Goal: Check status: Check status

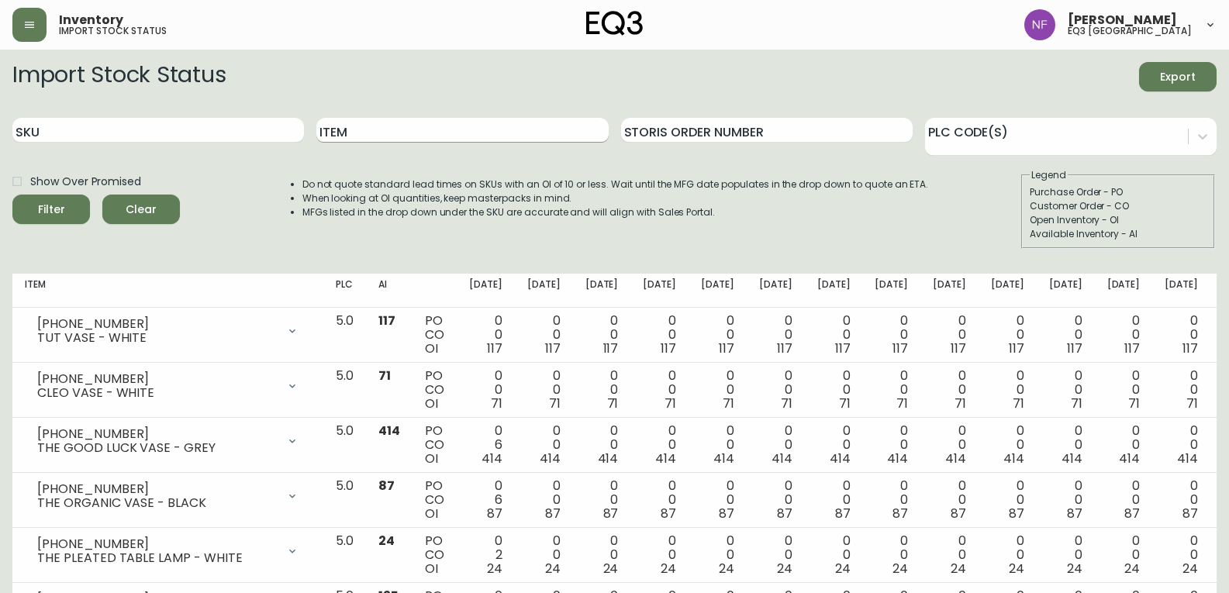
click at [363, 137] on input "Item" at bounding box center [462, 130] width 292 height 25
type input "ELLY"
click at [12, 195] on button "Filter" at bounding box center [51, 209] width 78 height 29
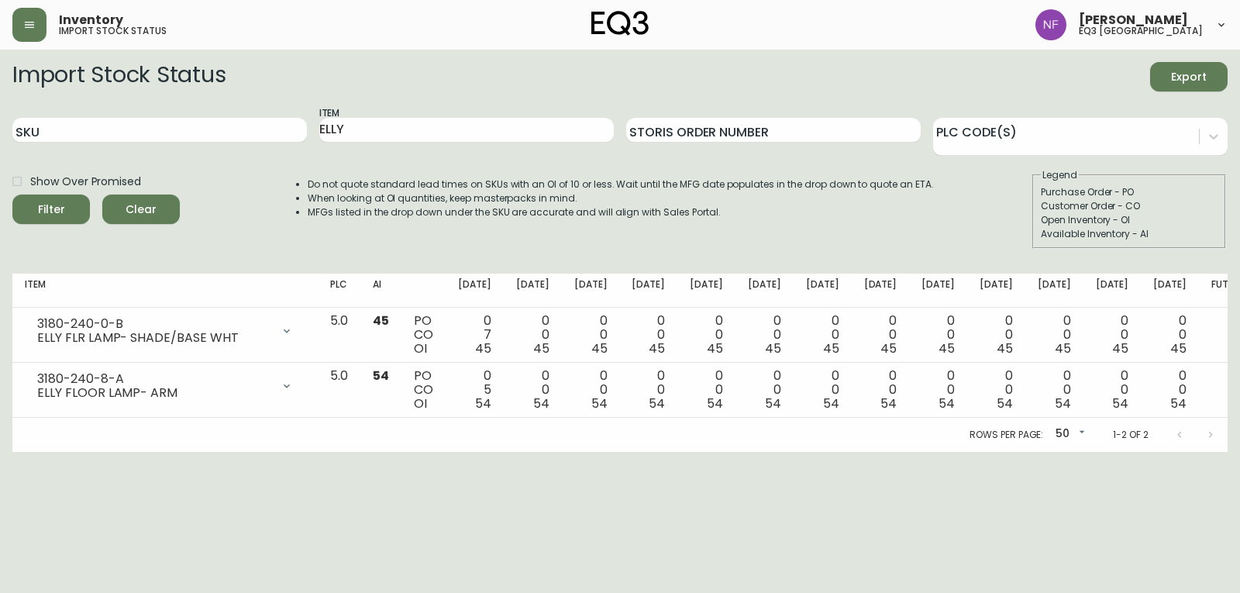
click at [1228, 255] on main "Import Stock Status Export SKU Item ELLY Storis Order Number PLC Code(s) Show O…" at bounding box center [620, 251] width 1240 height 402
click at [136, 133] on input "SKU" at bounding box center [159, 130] width 295 height 25
paste input "[PHONE_NUMBER]"
type input "[PHONE_NUMBER]"
click at [12, 195] on button "Filter" at bounding box center [51, 209] width 78 height 29
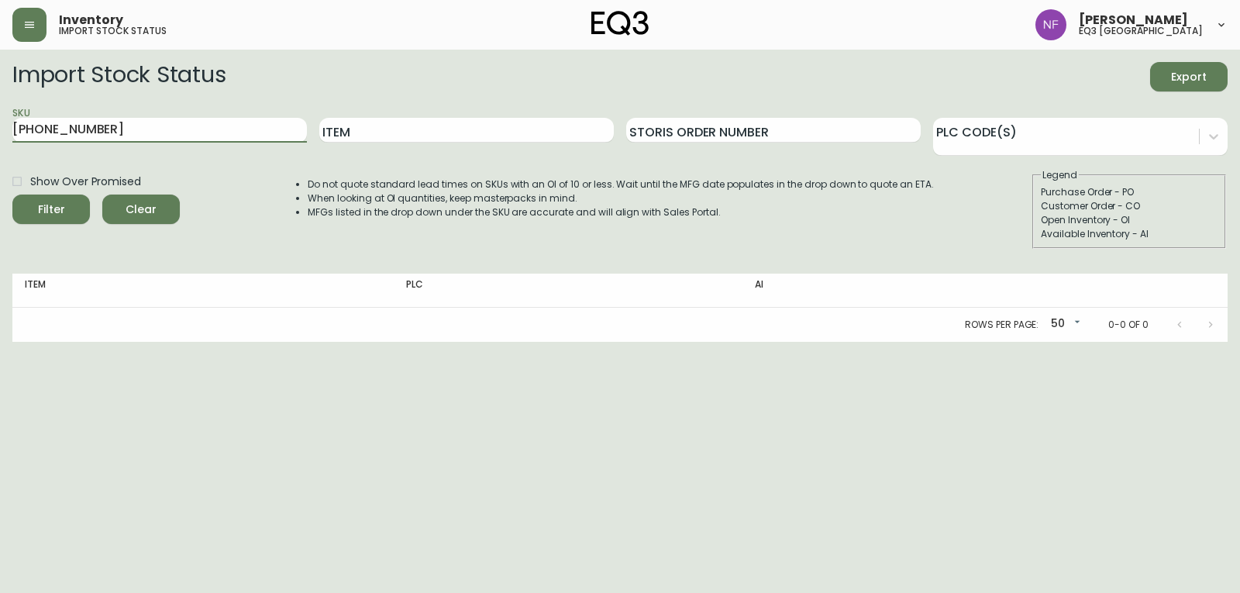
drag, startPoint x: 125, startPoint y: 126, endPoint x: 0, endPoint y: 133, distance: 125.0
click at [0, 133] on main "Import Stock Status Export SKU [PHONE_NUMBER] Item Storis Order Number PLC Code…" at bounding box center [620, 196] width 1240 height 292
paste input "[PHONE_NUMBER]"
type input "[PHONE_NUMBER]"
click at [12, 195] on button "Filter" at bounding box center [51, 209] width 78 height 29
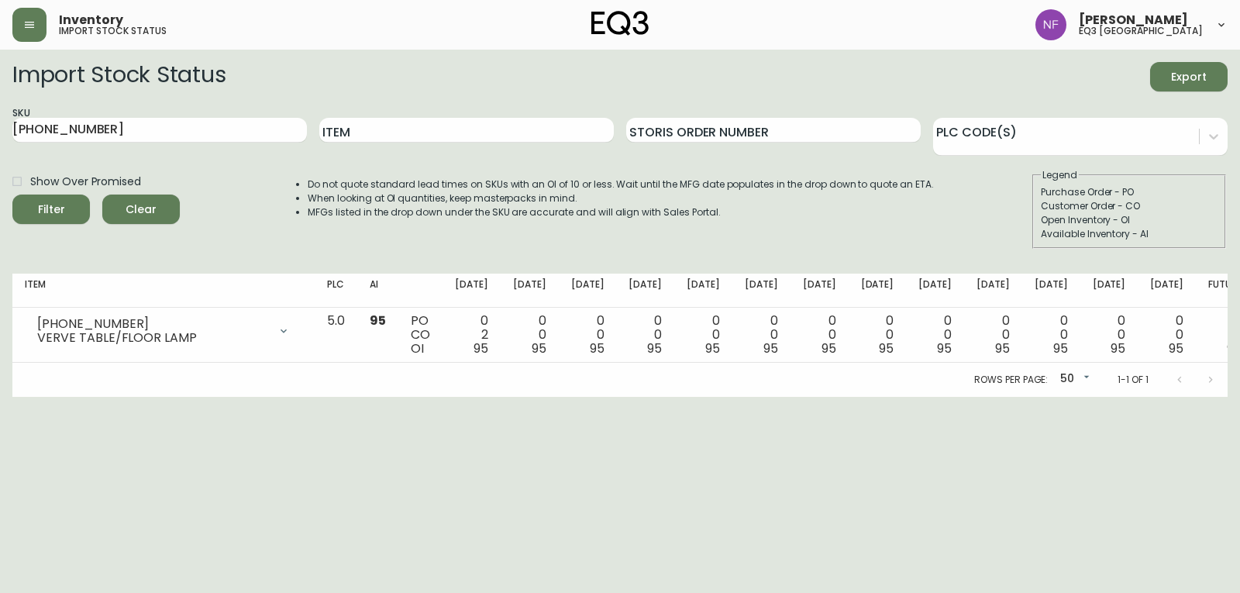
click at [357, 397] on html "Inventory import stock status [PERSON_NAME] eq3 [GEOGRAPHIC_DATA] Import Stock …" at bounding box center [620, 198] width 1240 height 397
